Goal: Task Accomplishment & Management: Manage account settings

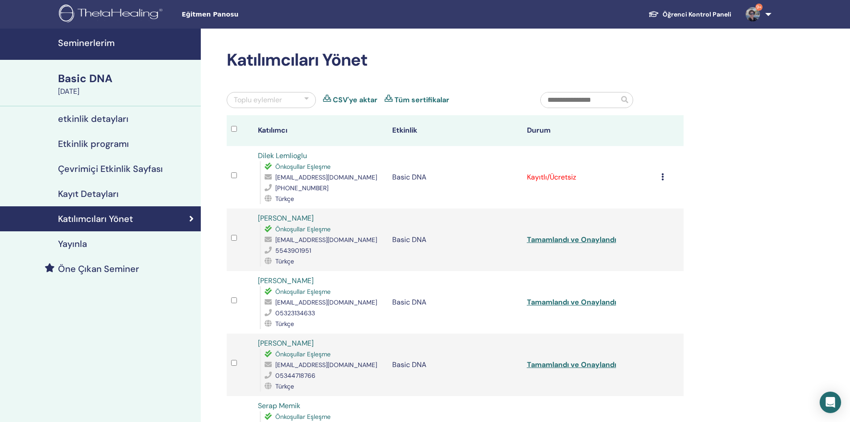
click at [662, 178] on icon at bounding box center [662, 176] width 3 height 7
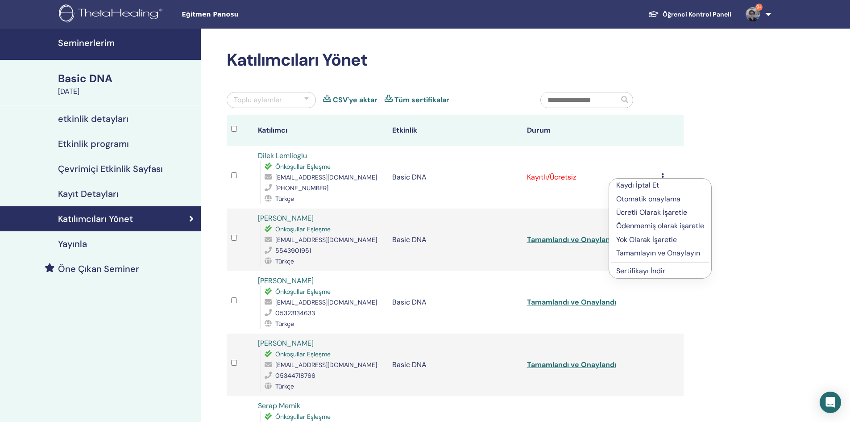
click at [631, 250] on p "Tamamlayın ve Onaylayın" at bounding box center [660, 253] width 88 height 11
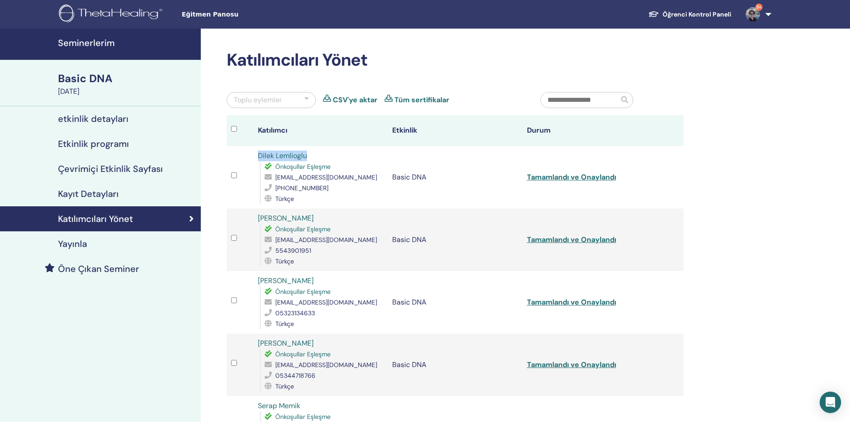
copy tr "Dilek Lemlioglu"
drag, startPoint x: 322, startPoint y: 154, endPoint x: 252, endPoint y: 155, distance: 70.0
click at [252, 155] on tr "Dilek Lemlioglu Önkoşullar Eşleşme dileklemlioglu@gmail.com +1 984-301-8711 Tür…" at bounding box center [455, 177] width 457 height 62
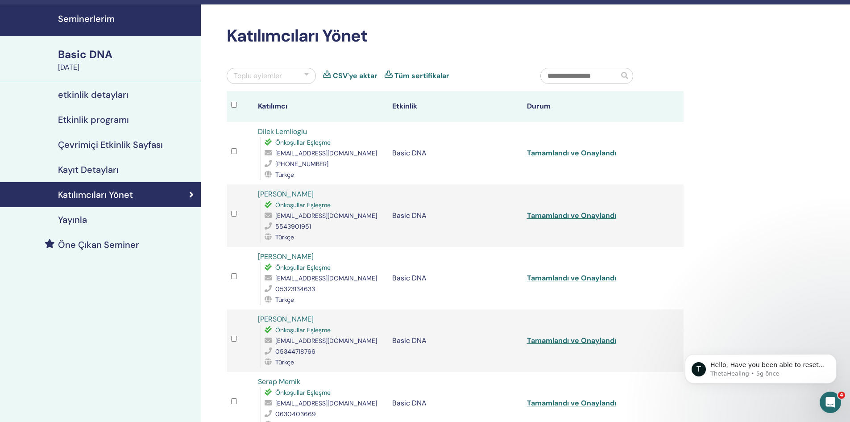
scroll to position [89, 0]
